Goal: Task Accomplishment & Management: Manage account settings

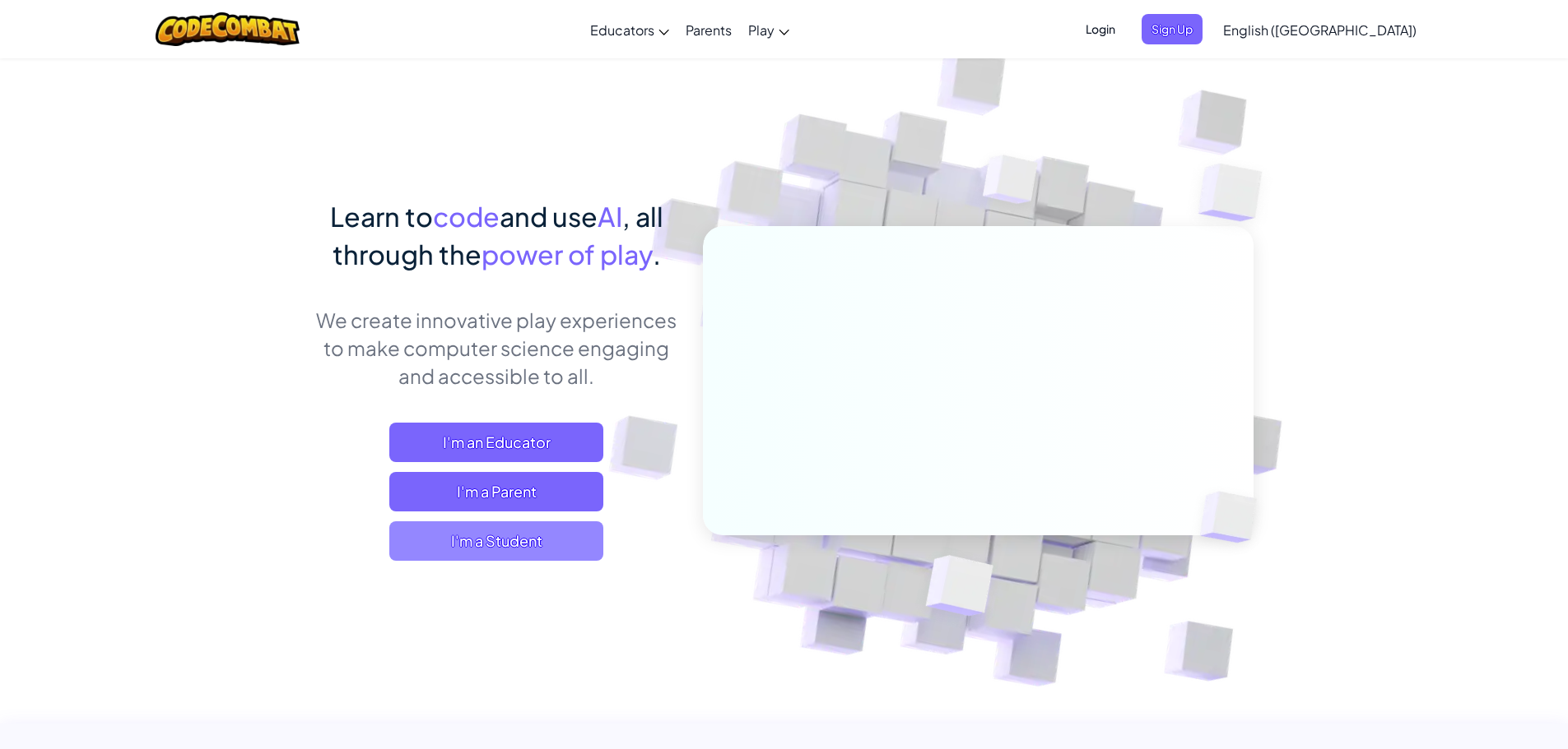
click at [543, 533] on span "I'm a Student" at bounding box center [496, 541] width 214 height 39
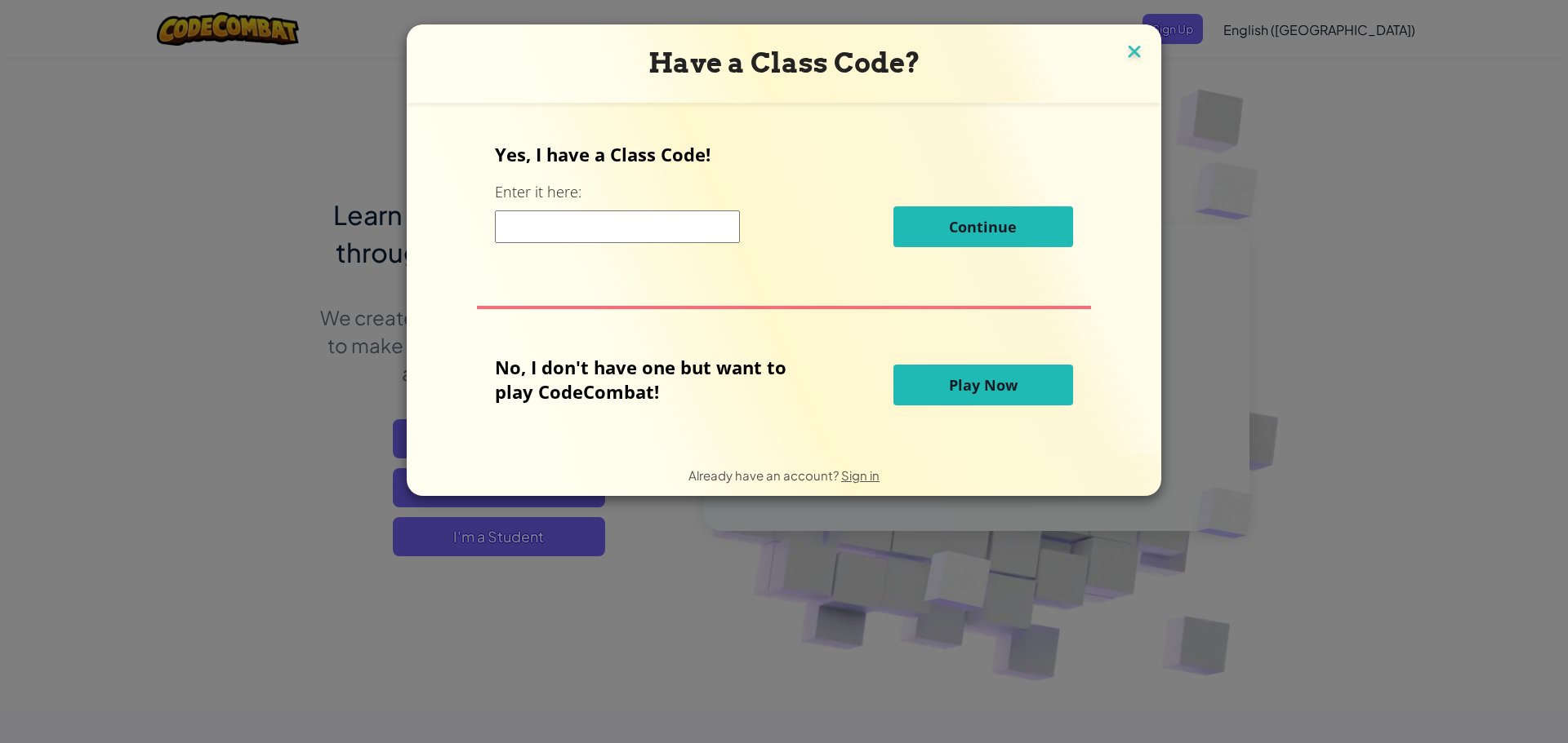
click at [1125, 54] on img at bounding box center [1134, 52] width 22 height 24
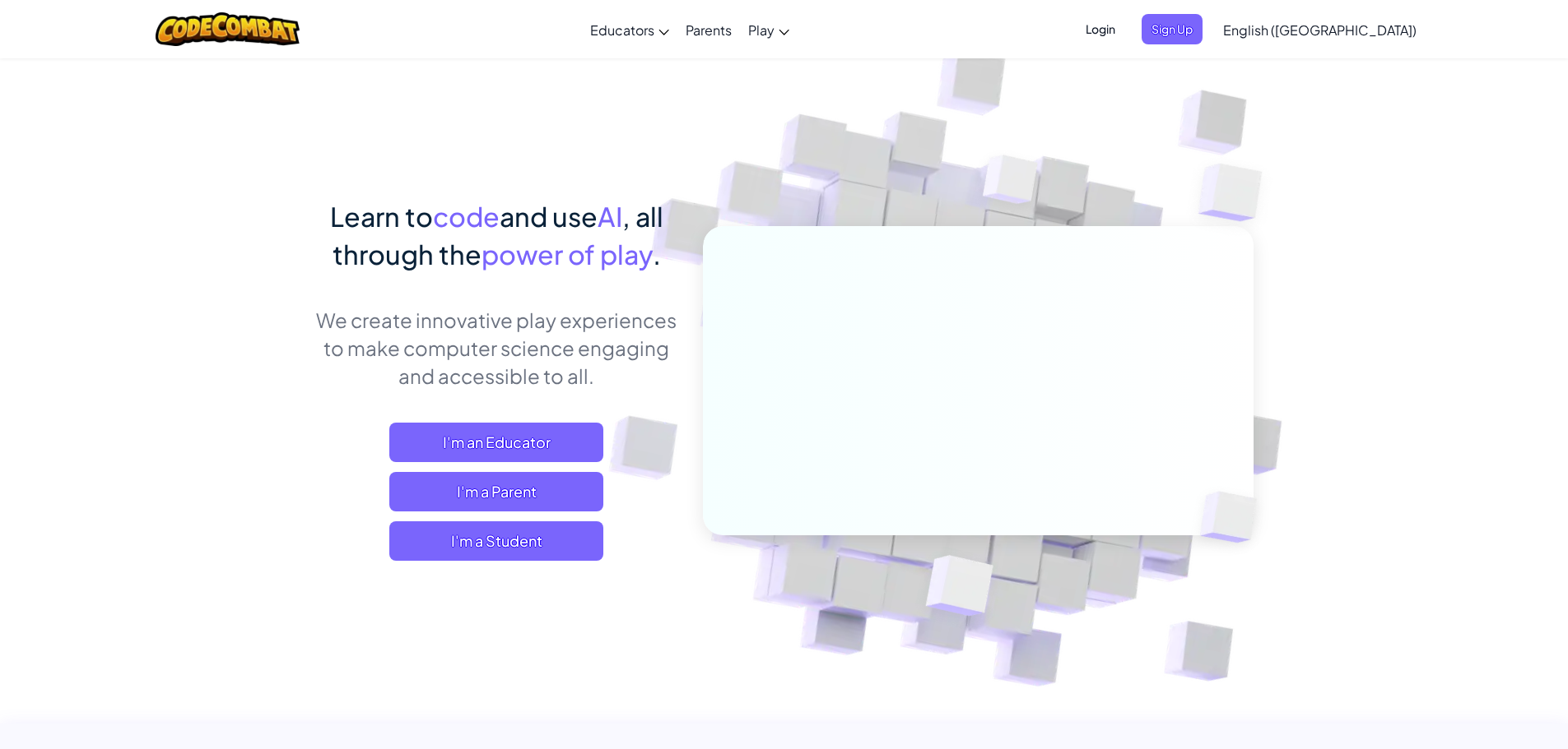
click at [1211, 18] on ul "Login Sign Up" at bounding box center [1139, 28] width 143 height 30
click at [1125, 23] on span "Login" at bounding box center [1101, 28] width 49 height 30
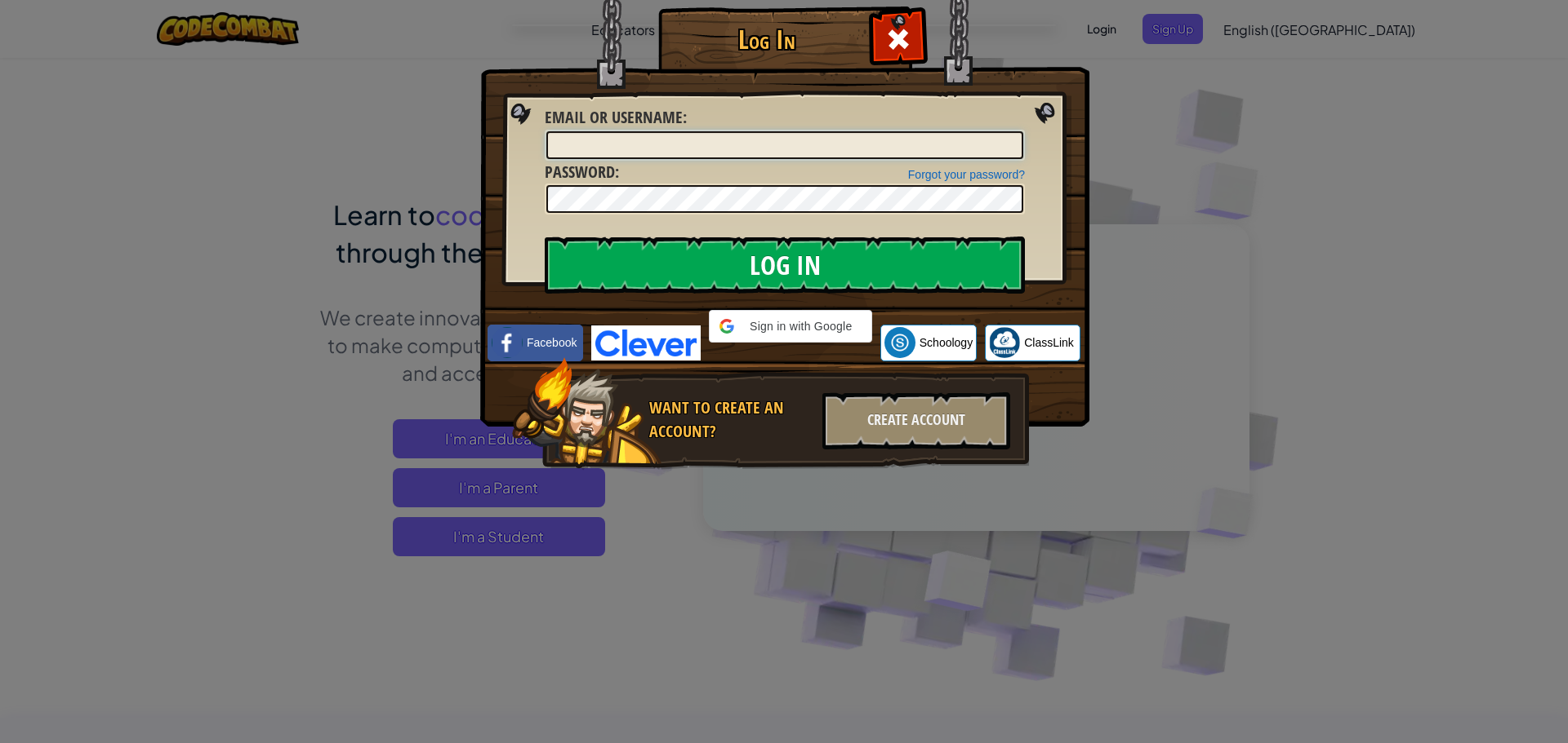
type input "31sauserb"
